Goal: Task Accomplishment & Management: Use online tool/utility

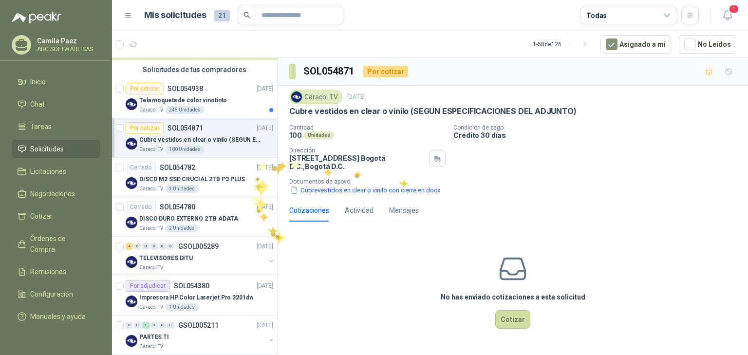
scroll to position [78, 0]
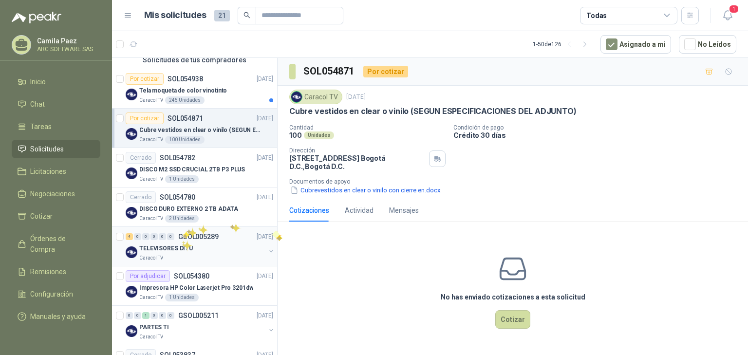
click at [182, 243] on div "TELEVISORES DITU" at bounding box center [202, 249] width 126 height 12
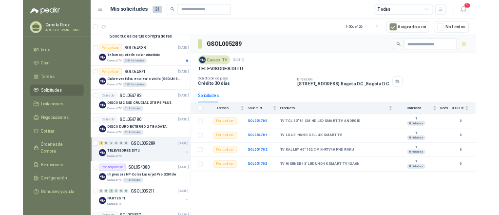
scroll to position [78, 0]
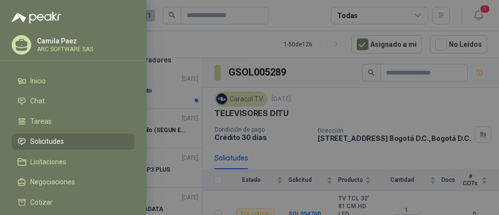
click at [301, 12] on div at bounding box center [249, 107] width 499 height 215
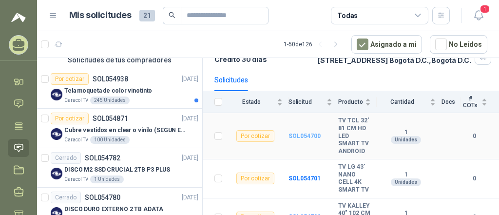
click at [289, 139] on b "SOL054700" at bounding box center [304, 136] width 32 height 7
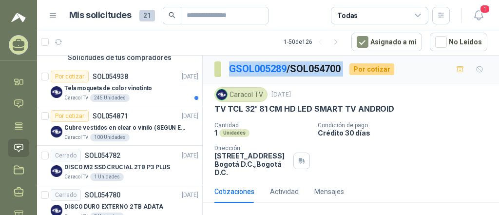
drag, startPoint x: 353, startPoint y: 67, endPoint x: 228, endPoint y: 68, distance: 125.2
click at [228, 68] on div "GSOL005289 / SOL054700 Por cotizar" at bounding box center [304, 69] width 180 height 16
copy p "GSOL005289 / SOL054700"
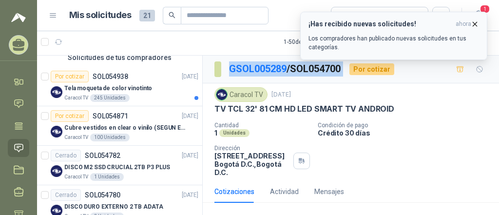
click at [480, 21] on button "¡Has recibido nuevas solicitudes! ahora Los compradores han publicado nuevas so…" at bounding box center [393, 36] width 187 height 48
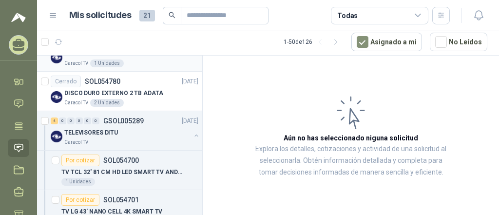
scroll to position [195, 0]
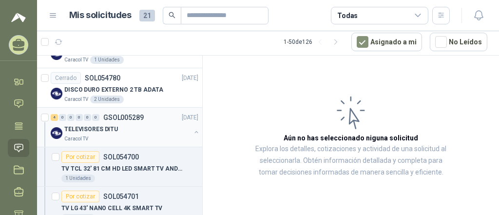
click at [131, 135] on div "Caracol TV" at bounding box center [127, 139] width 126 height 8
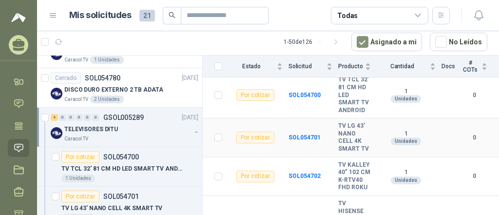
scroll to position [117, 0]
click at [288, 140] on b "SOL054701" at bounding box center [304, 137] width 32 height 7
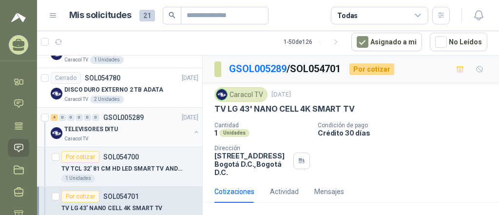
click at [126, 132] on div "TELEVISORES DITU" at bounding box center [127, 129] width 126 height 12
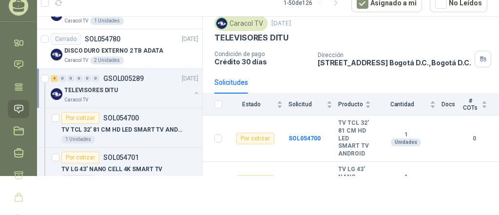
scroll to position [78, 0]
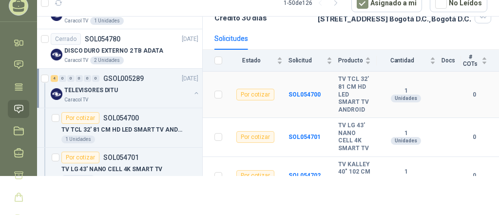
click at [260, 98] on div "Por cotizar" at bounding box center [255, 95] width 38 height 12
click at [304, 98] on b "SOL054700" at bounding box center [304, 94] width 32 height 7
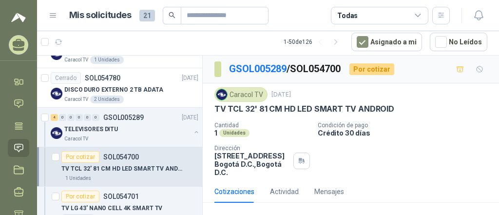
click at [370, 70] on div "Por cotizar" at bounding box center [371, 69] width 45 height 12
click at [375, 64] on div "Por cotizar" at bounding box center [371, 69] width 45 height 12
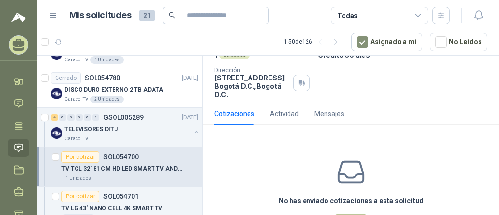
scroll to position [117, 0]
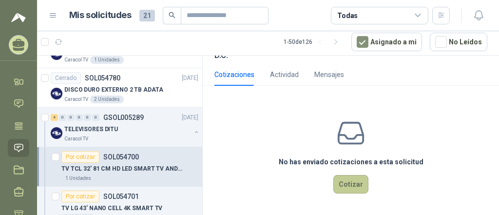
click at [345, 178] on button "Cotizar" at bounding box center [350, 184] width 35 height 19
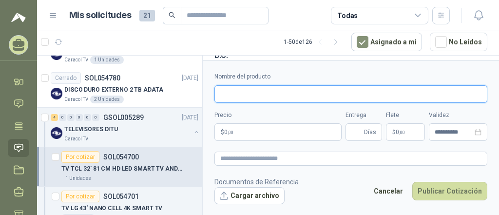
paste input "**********"
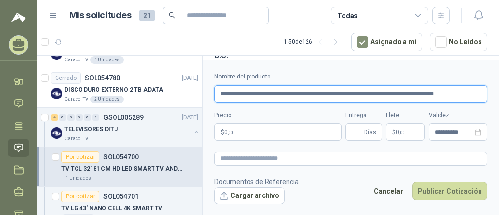
type input "**********"
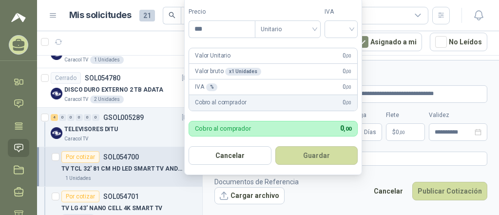
click at [266, 129] on body "[PERSON_NAME] ARC SOFTWARE SAS Inicio Chat Tareas Solicitudes Licitaciones Nego…" at bounding box center [249, 107] width 499 height 215
click at [270, 29] on span "Unitario" at bounding box center [288, 29] width 54 height 15
click at [236, 31] on input "***" at bounding box center [222, 29] width 66 height 17
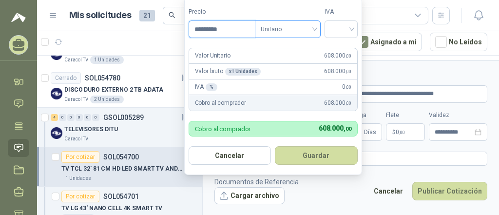
click at [313, 29] on span "Unitario" at bounding box center [288, 29] width 54 height 15
type input "*********"
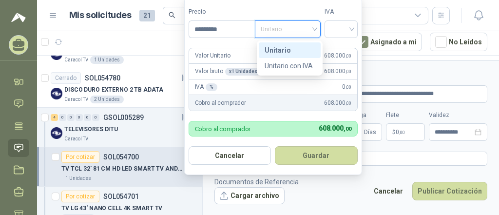
click at [297, 45] on div "Unitario" at bounding box center [290, 50] width 50 height 11
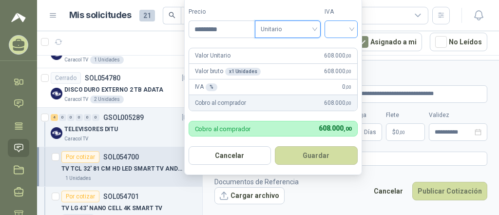
click at [351, 26] on input "search" at bounding box center [340, 28] width 21 height 15
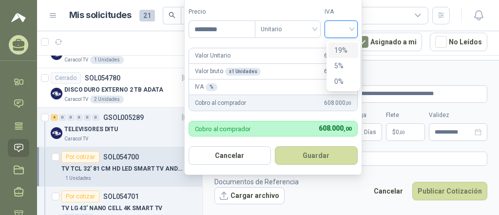
click at [341, 45] on div "19%" at bounding box center [343, 50] width 30 height 16
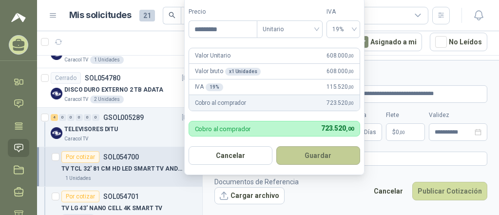
click at [332, 155] on button "Guardar" at bounding box center [318, 155] width 84 height 19
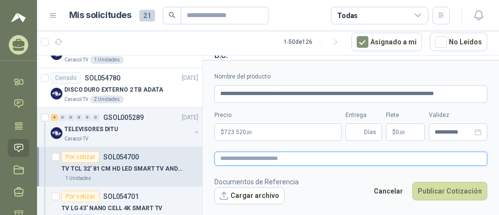
click at [252, 161] on textarea at bounding box center [350, 159] width 273 height 14
paste textarea "**********"
type textarea "**********"
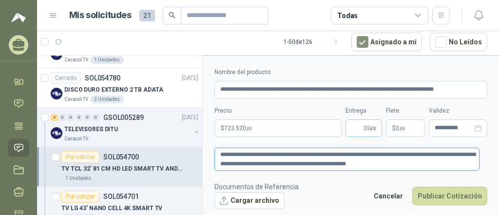
type textarea "**********"
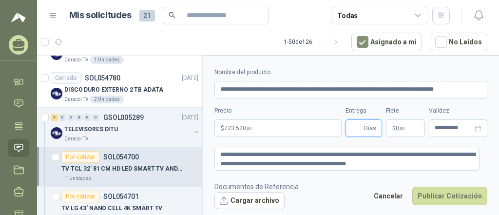
click at [352, 125] on input "Entrega" at bounding box center [356, 128] width 11 height 17
type input "*"
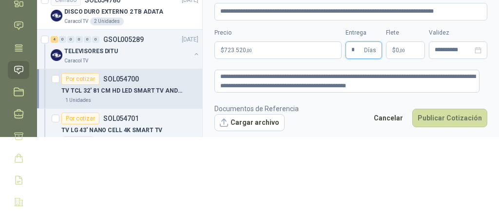
scroll to position [39, 0]
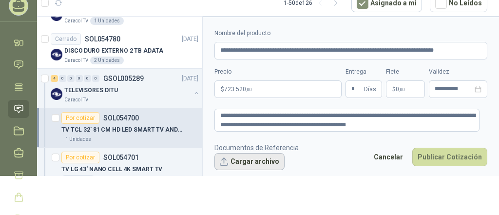
click at [258, 155] on button "Cargar archivo" at bounding box center [249, 162] width 70 height 18
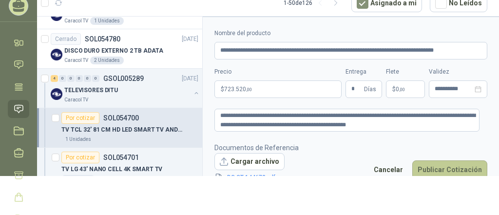
click at [429, 163] on button "Publicar Cotización" at bounding box center [449, 169] width 75 height 19
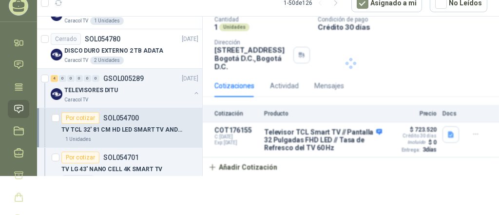
scroll to position [71, 0]
click at [149, 130] on p "TV TCL 32' 81 CM HD LED SMART TV ANDROID" at bounding box center [121, 129] width 121 height 9
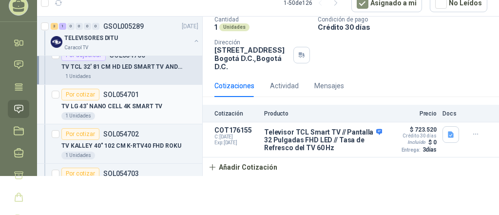
scroll to position [273, 0]
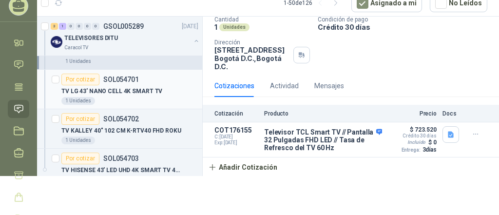
click at [142, 82] on div "Por cotizar SOL054701" at bounding box center [129, 80] width 137 height 12
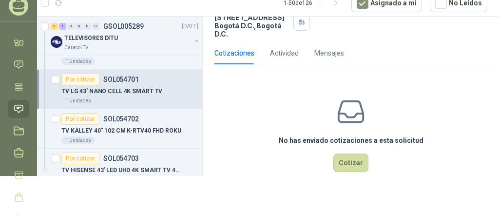
scroll to position [117, 0]
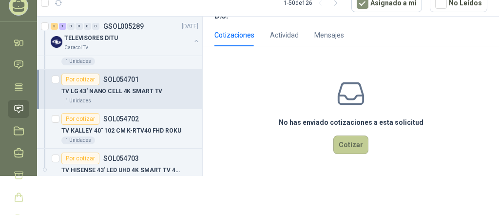
click at [344, 135] on button "Cotizar" at bounding box center [350, 144] width 35 height 19
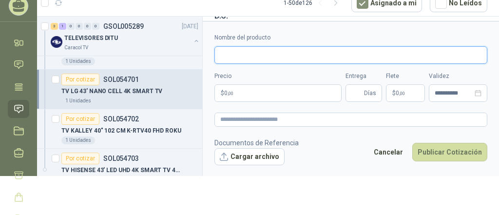
paste input "**********"
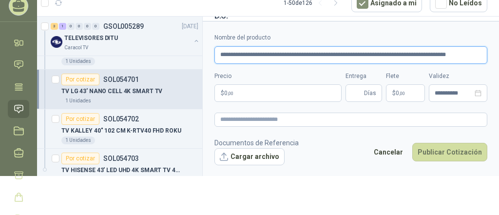
type input "**********"
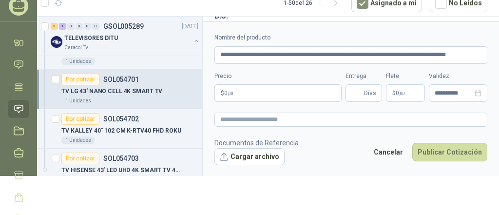
click at [261, 93] on body "[PERSON_NAME] ARC SOFTWARE SAS Inicio Chat Tareas Solicitudes Licitaciones Nego…" at bounding box center [249, 107] width 499 height 215
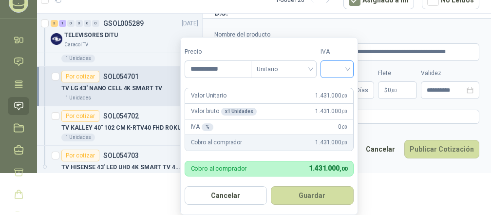
type input "**********"
click at [344, 63] on input "search" at bounding box center [336, 68] width 21 height 15
click at [348, 76] on input "search" at bounding box center [336, 68] width 21 height 15
click at [342, 88] on div "19%" at bounding box center [339, 89] width 18 height 11
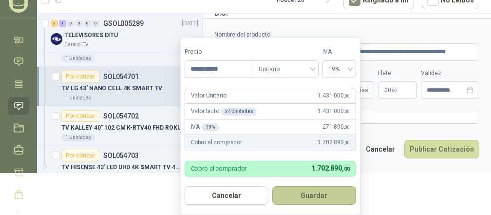
click at [322, 194] on button "Guardar" at bounding box center [314, 195] width 84 height 19
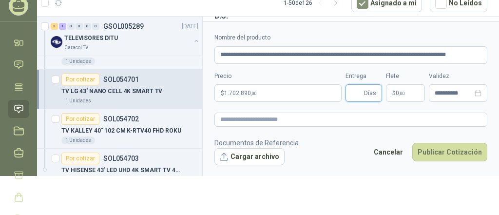
click at [351, 91] on input "Entrega" at bounding box center [356, 93] width 11 height 17
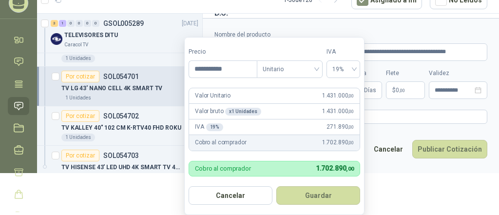
click at [278, 93] on body "[PERSON_NAME] ARC SOFTWARE SAS Inicio Chat Tareas Solicitudes Licitaciones Nego…" at bounding box center [249, 104] width 499 height 215
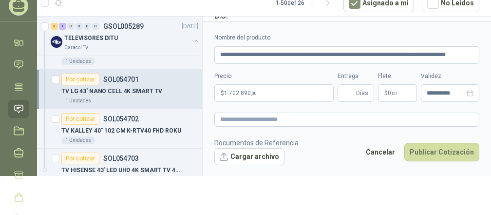
click at [475, 34] on form "**********" at bounding box center [347, 99] width 288 height 156
